Goal: Find specific page/section: Find specific page/section

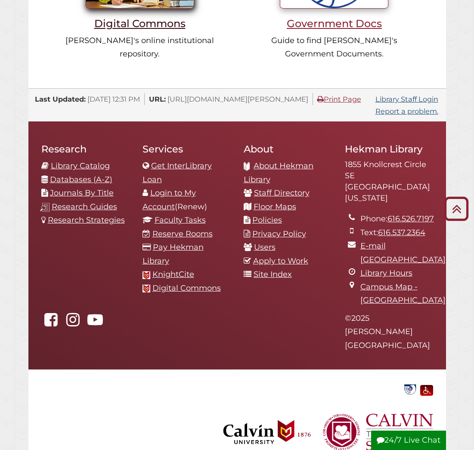
scroll to position [805, 0]
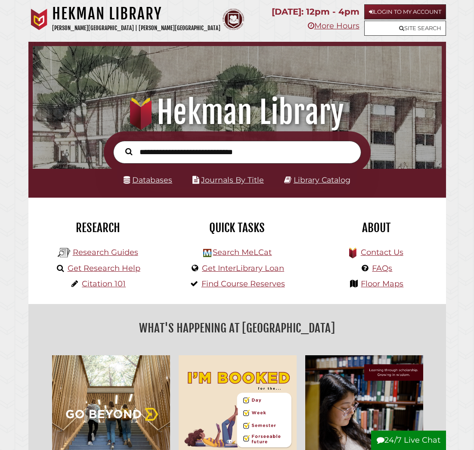
scroll to position [135, 405]
click at [165, 146] on input "text" at bounding box center [237, 152] width 248 height 23
type input "**********"
click at [121, 146] on button "Search" at bounding box center [129, 151] width 16 height 11
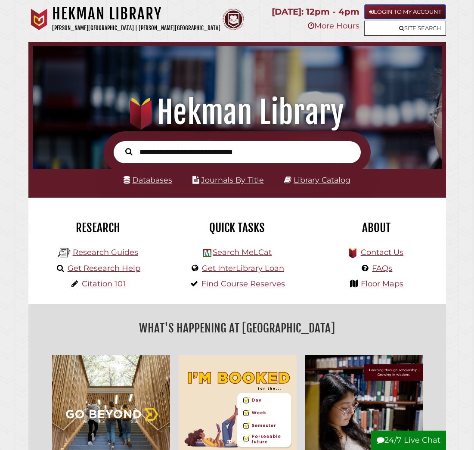
click at [401, 12] on link "Login to My Account" at bounding box center [406, 11] width 82 height 15
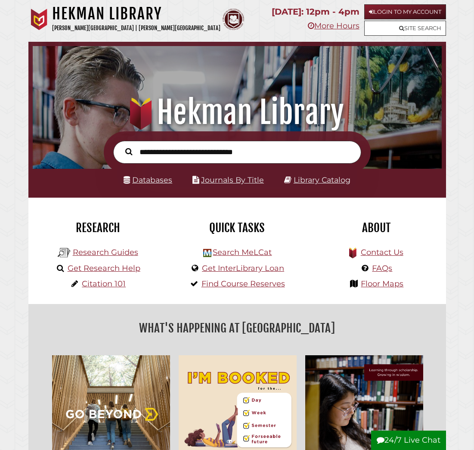
scroll to position [135, 405]
